Goal: Book appointment/travel/reservation

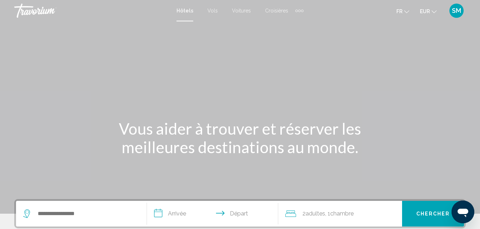
click at [300, 10] on div "Extra navigation items" at bounding box center [299, 10] width 8 height 11
click at [294, 21] on link "Activités" at bounding box center [288, 23] width 26 height 13
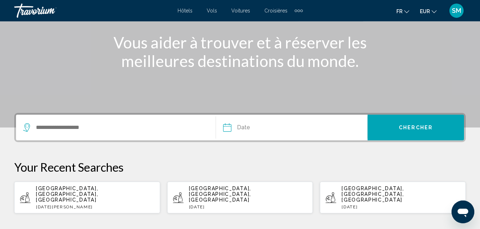
scroll to position [91, 0]
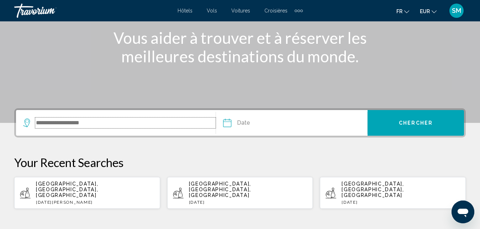
click at [109, 122] on input "Search widget" at bounding box center [125, 122] width 180 height 11
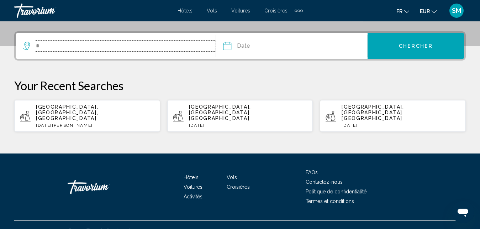
scroll to position [168, 0]
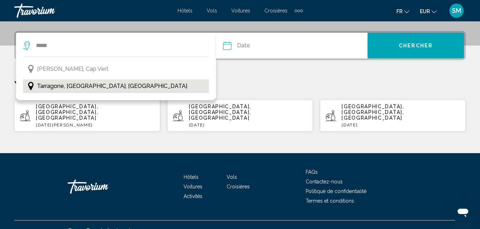
click at [63, 88] on span "Tarragone, [GEOGRAPHIC_DATA], [GEOGRAPHIC_DATA]" at bounding box center [112, 86] width 150 height 10
type input "**********"
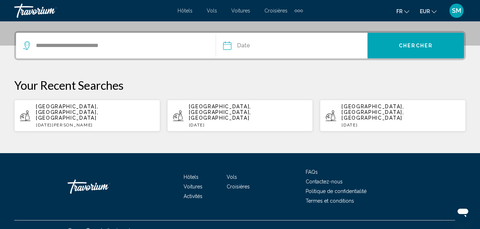
click at [261, 47] on input "Date" at bounding box center [258, 47] width 75 height 28
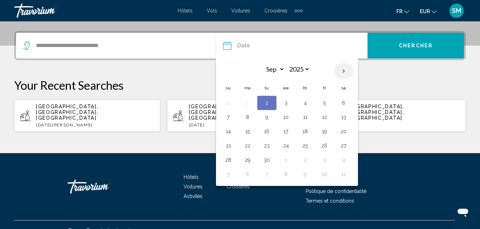
click at [345, 72] on th "Next month" at bounding box center [343, 71] width 19 height 16
select select "*"
click at [225, 146] on button "19" at bounding box center [228, 146] width 11 height 10
type input "**********"
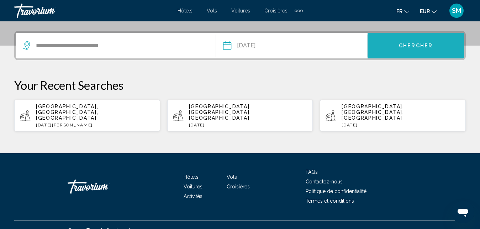
click at [424, 44] on span "Chercher" at bounding box center [416, 46] width 34 height 6
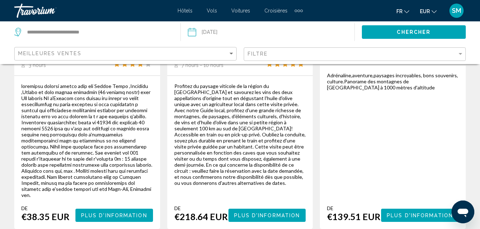
scroll to position [1270, 0]
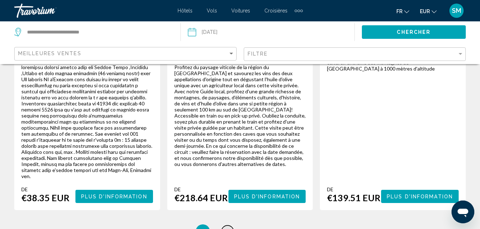
click at [228, 227] on span "2" at bounding box center [228, 231] width 4 height 8
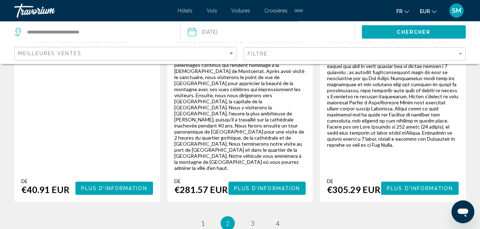
scroll to position [1282, 0]
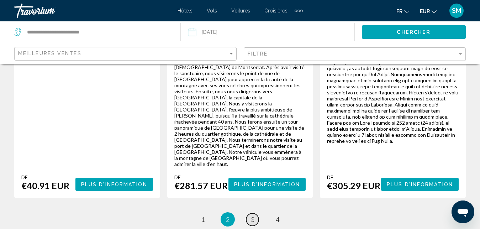
click at [251, 215] on span "3" at bounding box center [253, 219] width 4 height 8
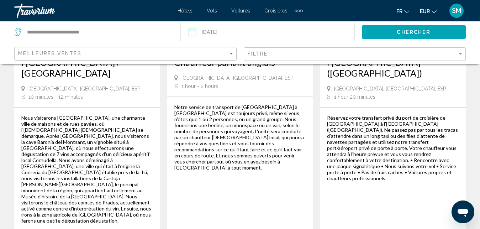
scroll to position [8, 0]
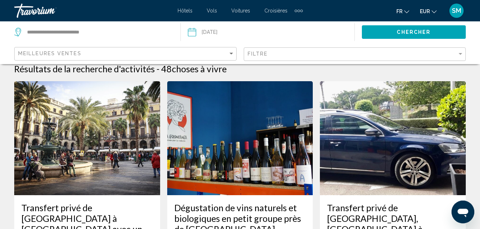
click at [251, 136] on img "Main content" at bounding box center [240, 138] width 146 height 114
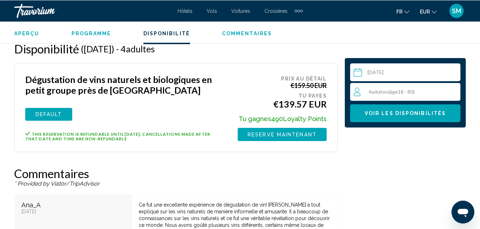
scroll to position [995, 0]
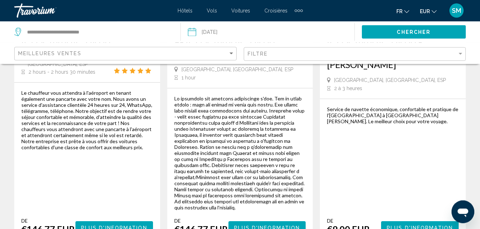
scroll to position [942, 0]
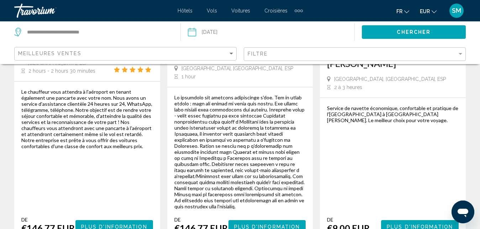
click at [438, 220] on button "Plus d'information" at bounding box center [420, 226] width 78 height 13
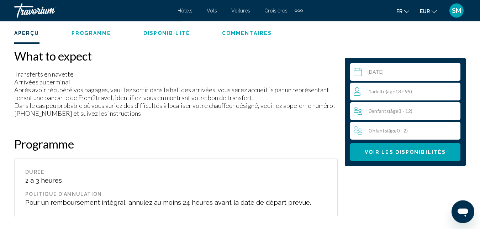
scroll to position [650, 0]
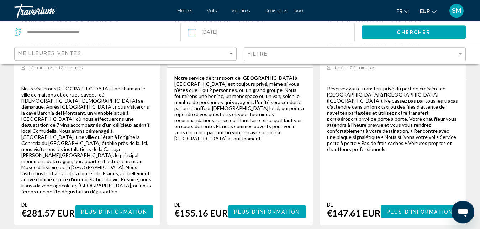
scroll to position [1312, 0]
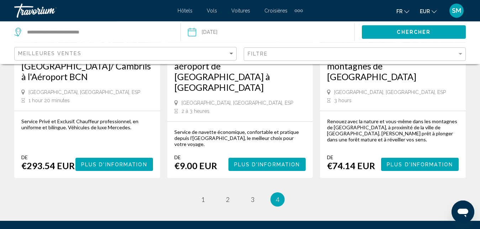
scroll to position [1125, 0]
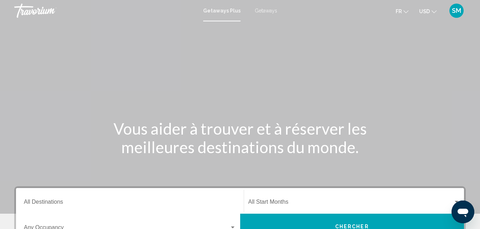
click at [271, 12] on span "Getaways" at bounding box center [266, 11] width 22 height 6
click at [428, 15] on button "USD USD ($) MXN (Mex$) CAD (Can$) GBP (£) EUR (€) AUD (A$) NZD (NZ$) CNY (CN¥)" at bounding box center [427, 11] width 17 height 10
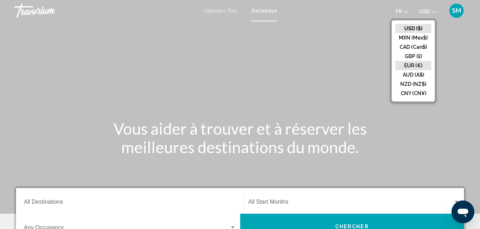
click at [419, 64] on button "EUR (€)" at bounding box center [413, 65] width 36 height 9
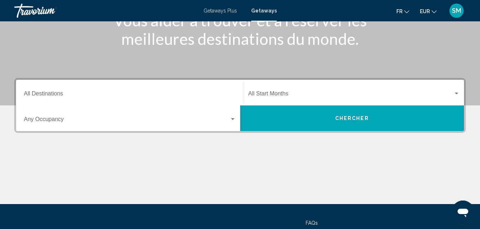
scroll to position [109, 0]
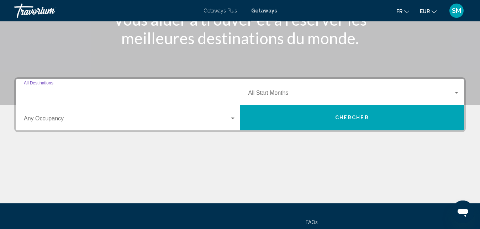
click at [200, 91] on input "Destination All Destinations" at bounding box center [130, 94] width 212 height 6
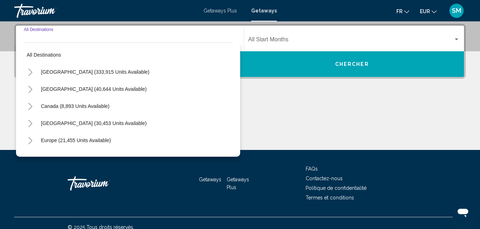
scroll to position [163, 0]
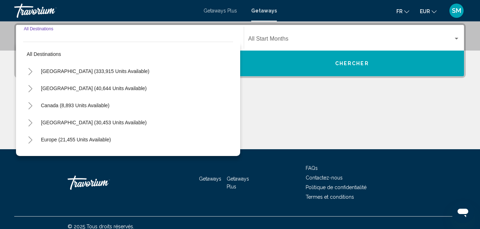
click at [31, 141] on icon "Toggle Europe (21,455 units available)" at bounding box center [30, 139] width 4 height 7
click at [31, 141] on icon "Toggle Europe (21,455 units available)" at bounding box center [30, 139] width 5 height 7
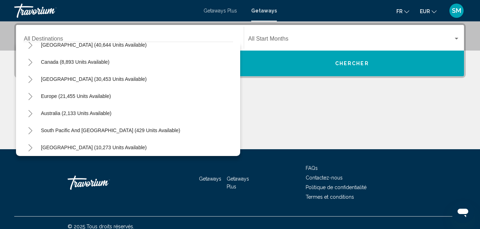
scroll to position [20, 0]
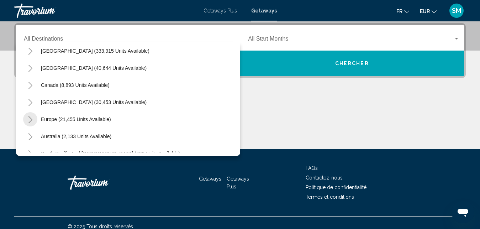
click at [30, 120] on icon "Toggle Europe (21,455 units available)" at bounding box center [30, 119] width 5 height 7
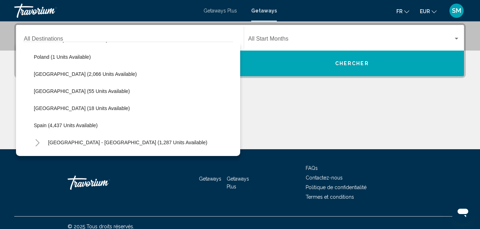
scroll to position [324, 0]
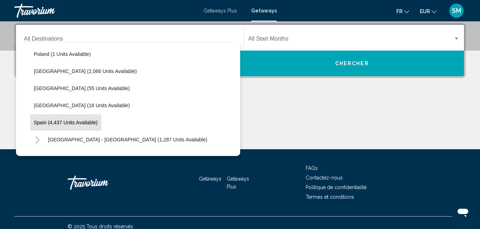
click at [93, 127] on button "Spain (4,437 units available)" at bounding box center [65, 122] width 71 height 16
type input "**********"
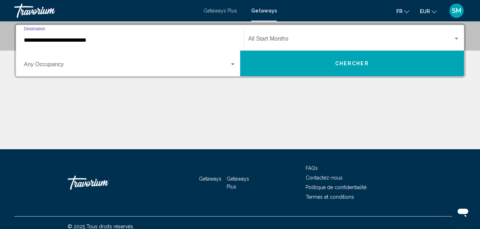
click at [231, 64] on div "Search widget" at bounding box center [232, 65] width 6 height 6
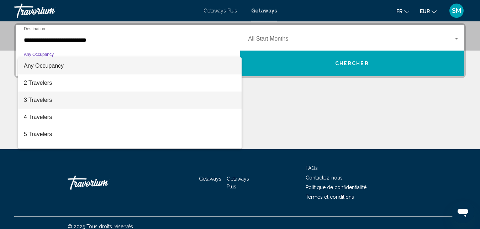
click at [119, 106] on span "3 Travelers" at bounding box center [130, 99] width 212 height 17
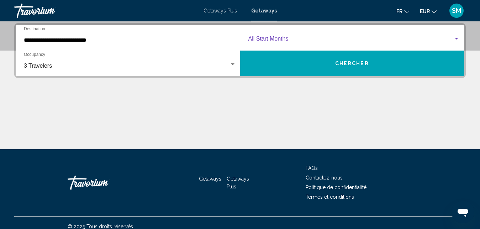
click at [303, 42] on span "Search widget" at bounding box center [350, 40] width 205 height 6
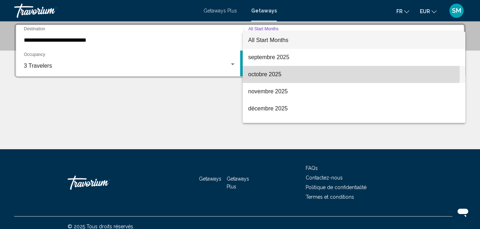
click at [286, 73] on span "octobre 2025" at bounding box center [354, 74] width 212 height 17
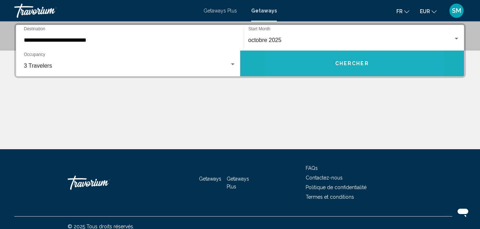
click at [319, 62] on button "Chercher" at bounding box center [352, 64] width 224 height 26
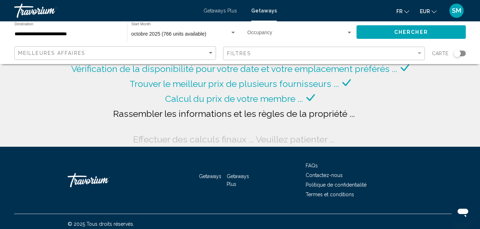
click at [319, 62] on app-map-search-filters "Meilleures affaires Filtres Carte" at bounding box center [240, 53] width 466 height 21
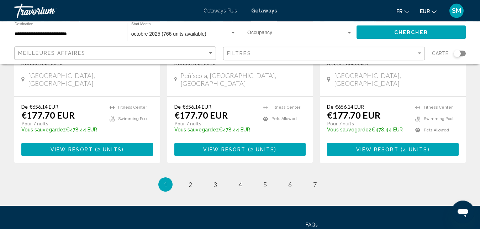
scroll to position [943, 0]
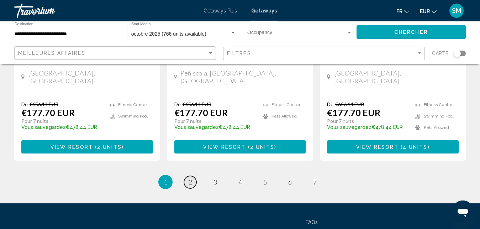
click at [188, 176] on link "page 2" at bounding box center [190, 182] width 12 height 12
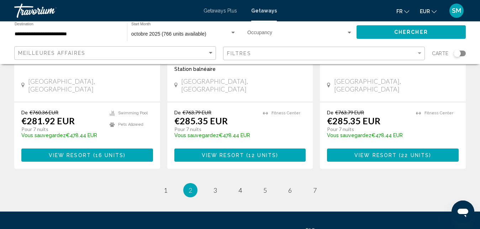
scroll to position [933, 0]
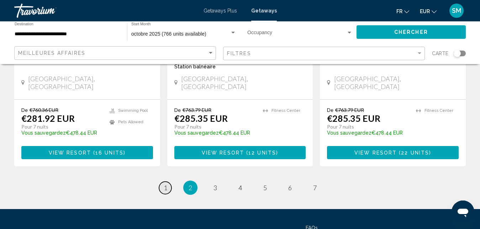
click at [165, 184] on span "1" at bounding box center [166, 188] width 4 height 8
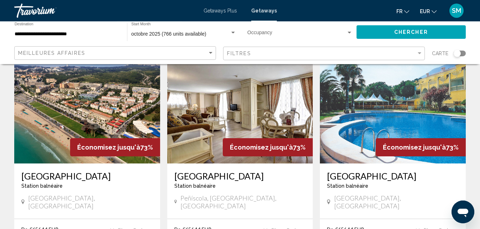
scroll to position [823, 0]
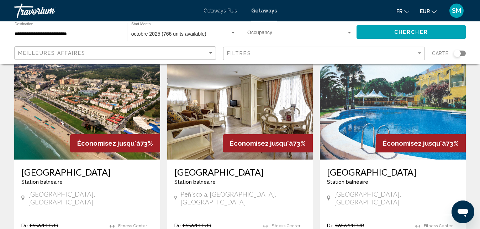
click at [38, 166] on h3 "Estival Park" at bounding box center [87, 171] width 132 height 11
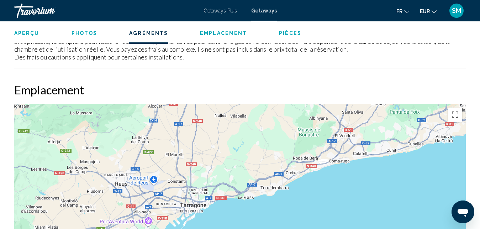
scroll to position [1007, 0]
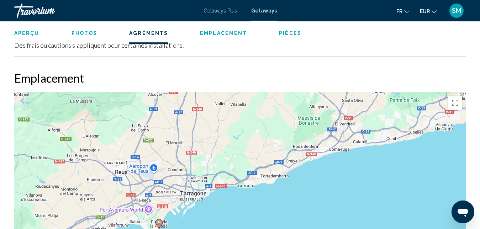
drag, startPoint x: 263, startPoint y: 127, endPoint x: 162, endPoint y: 229, distance: 143.1
click at [162, 228] on div "Pour activer le glissement avec le clavier, appuyez sur Alt+Entrée. Une fois ce…" at bounding box center [239, 198] width 451 height 213
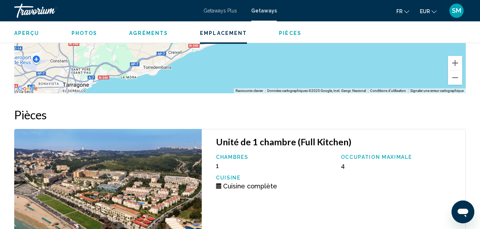
drag, startPoint x: 174, startPoint y: 141, endPoint x: 57, endPoint y: 243, distance: 155.1
